Goal: Information Seeking & Learning: Learn about a topic

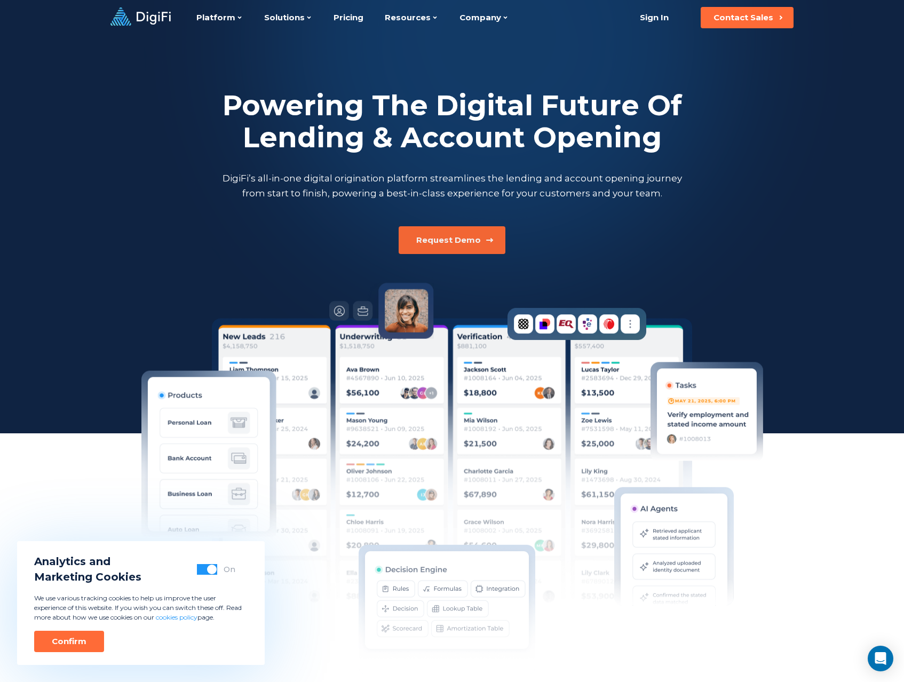
click at [466, 237] on div "Request Demo" at bounding box center [448, 240] width 65 height 11
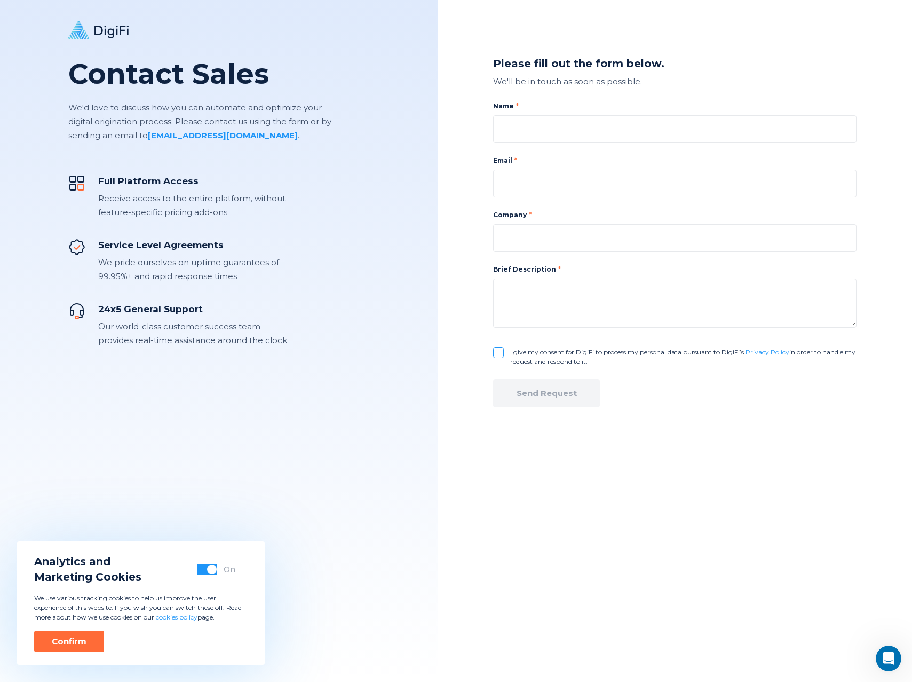
click at [202, 572] on button "button" at bounding box center [207, 569] width 20 height 11
click at [52, 643] on div "Confirm" at bounding box center [69, 641] width 35 height 11
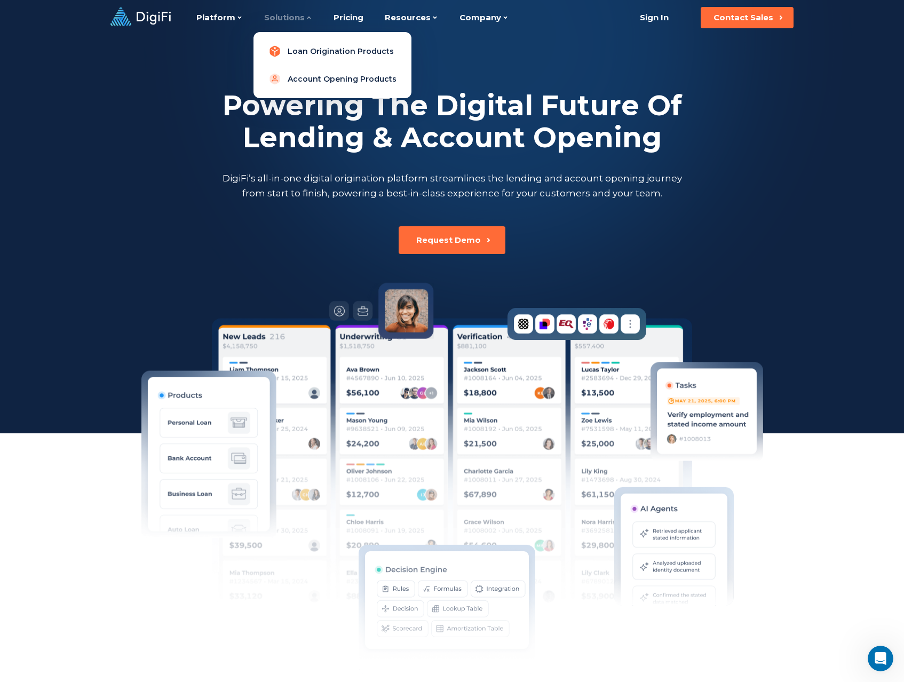
click at [289, 46] on link "Loan Origination Products" at bounding box center [332, 51] width 141 height 21
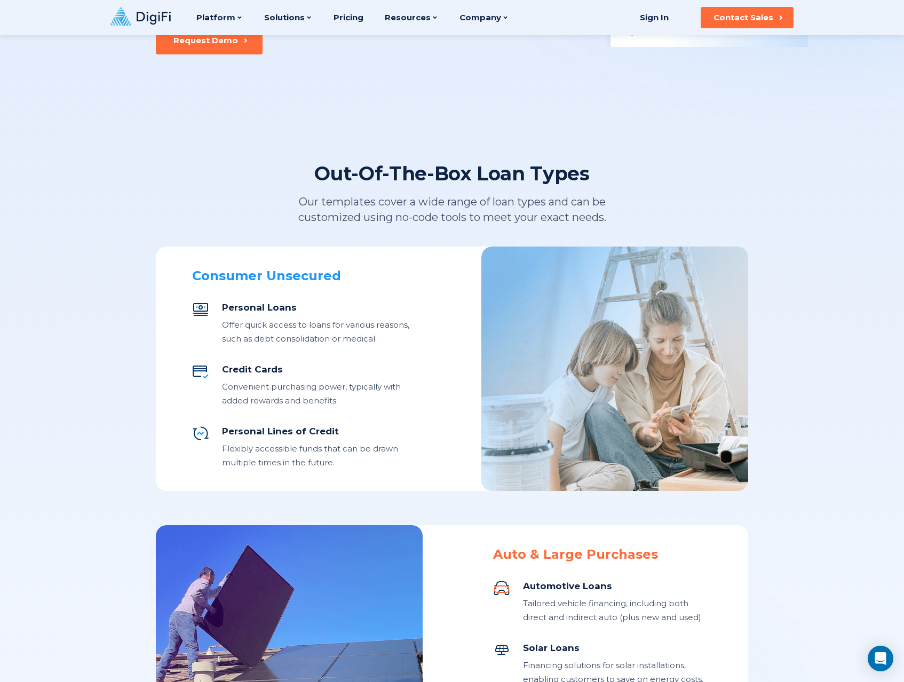
scroll to position [228, 0]
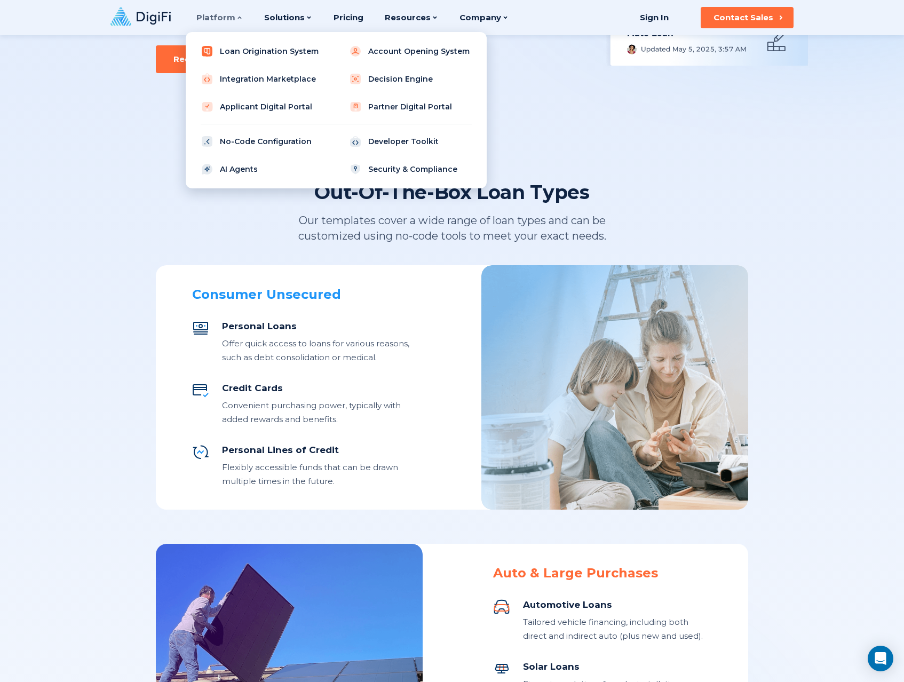
click at [249, 54] on link "Loan Origination System" at bounding box center [261, 51] width 135 height 21
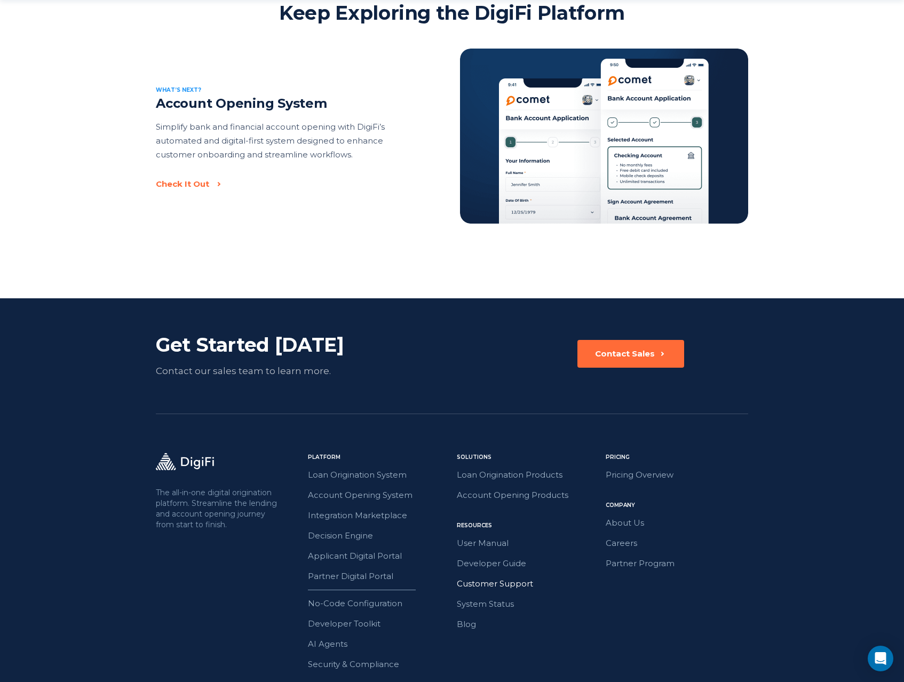
scroll to position [2261, 0]
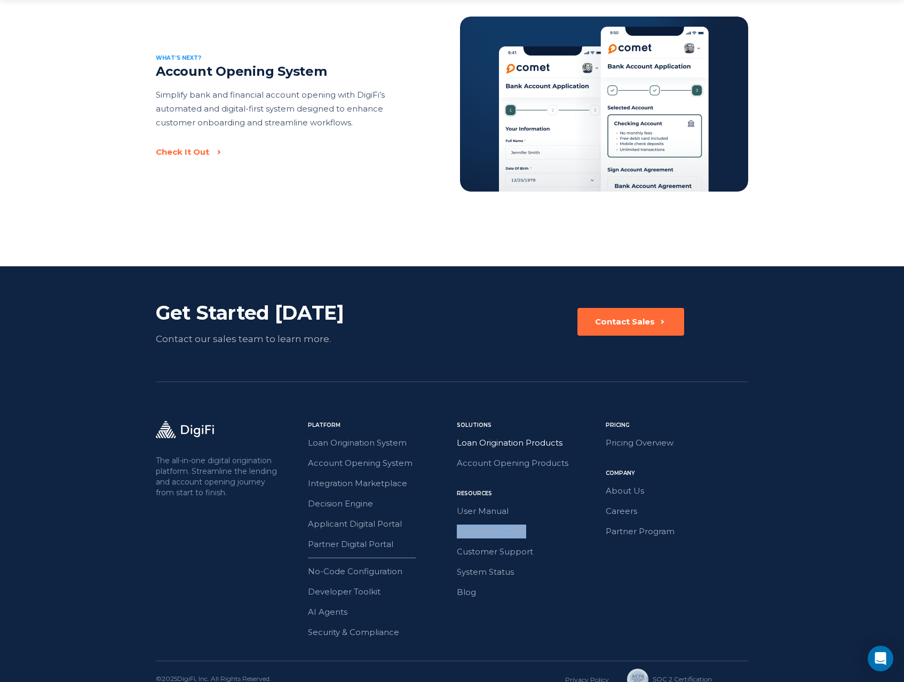
click at [509, 436] on link "Loan Origination Products" at bounding box center [528, 443] width 142 height 14
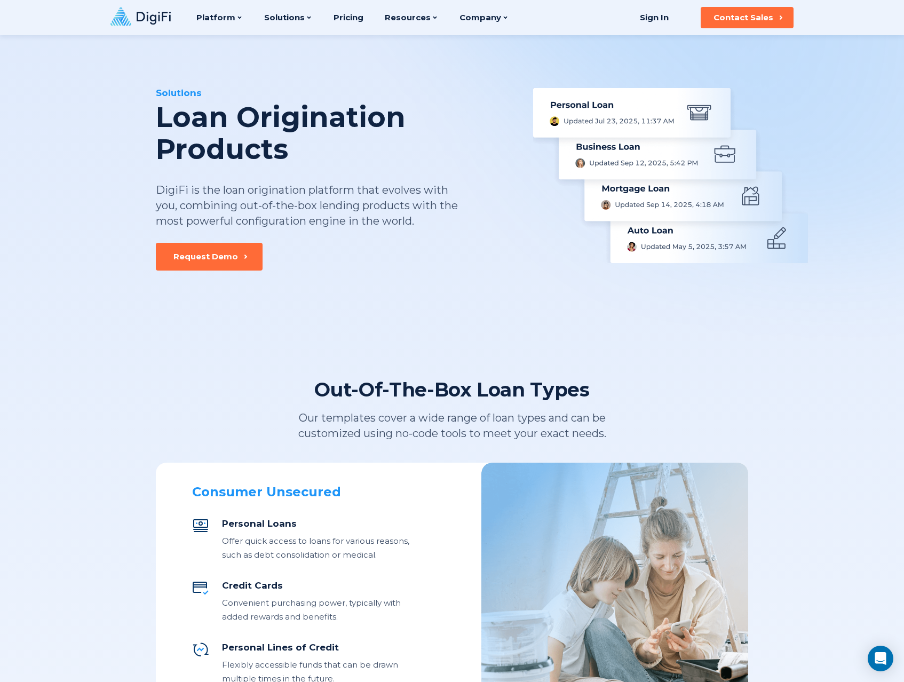
scroll to position [28, 0]
